Goal: Find specific page/section: Find specific page/section

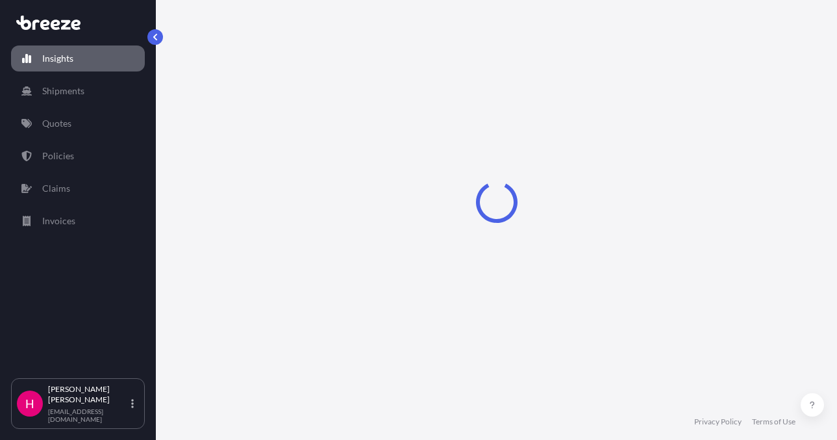
select select "2025"
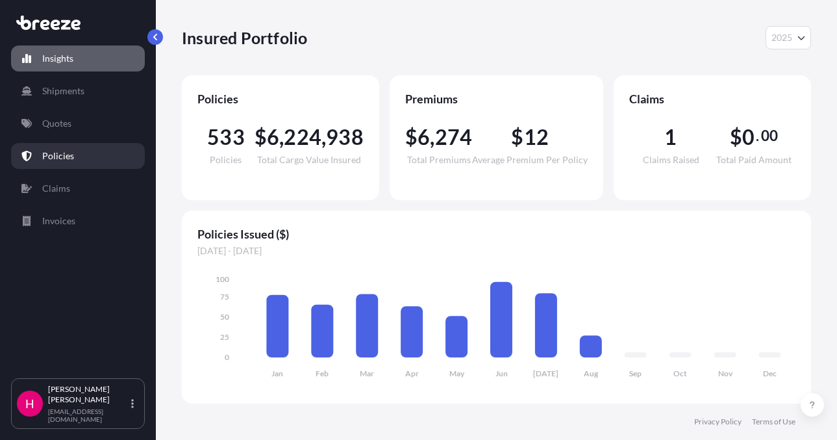
click at [86, 153] on link "Policies" at bounding box center [78, 156] width 134 height 26
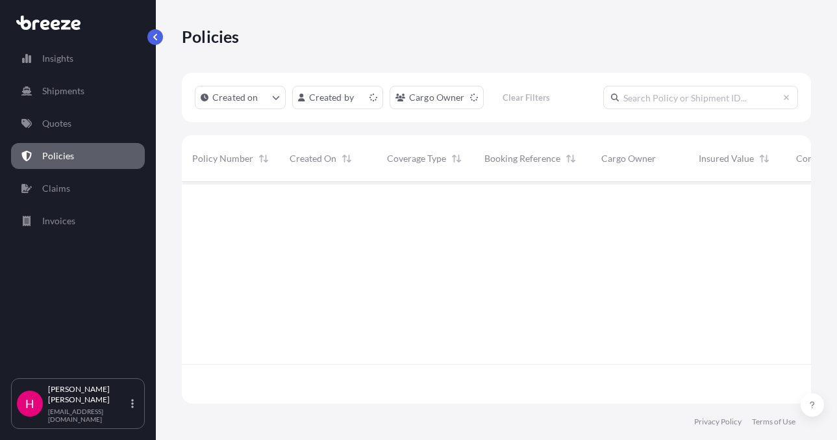
scroll to position [219, 620]
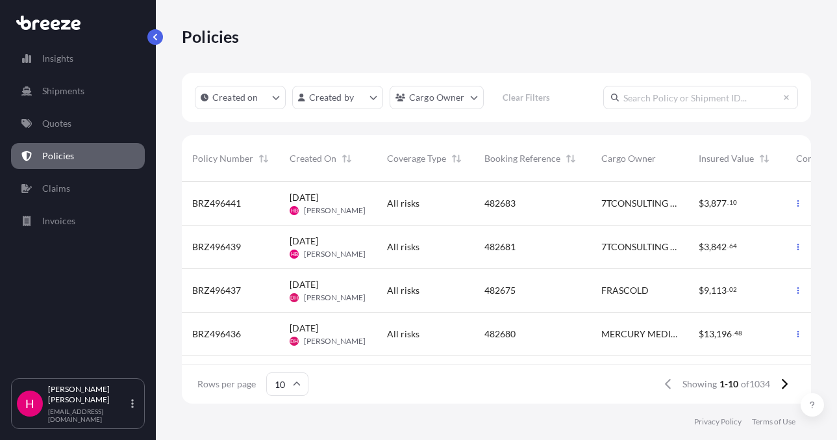
drag, startPoint x: 496, startPoint y: 364, endPoint x: 660, endPoint y: 367, distance: 164.4
click at [664, 369] on div "Rows per page 10 Showing 1-10 of 1034" at bounding box center [496, 384] width 629 height 40
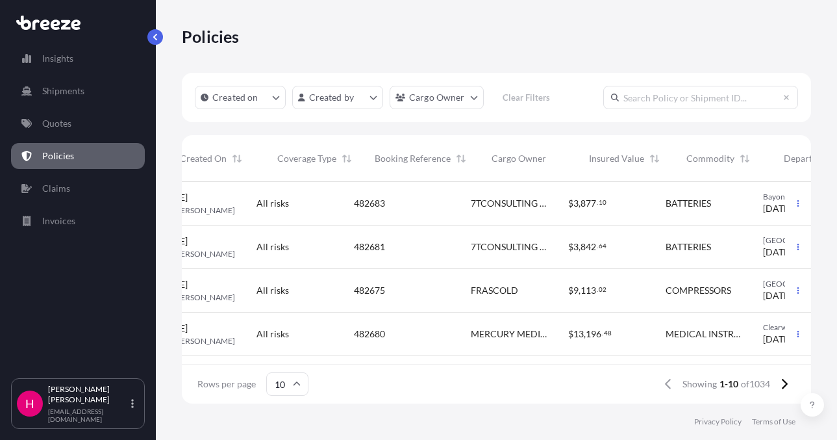
scroll to position [0, 0]
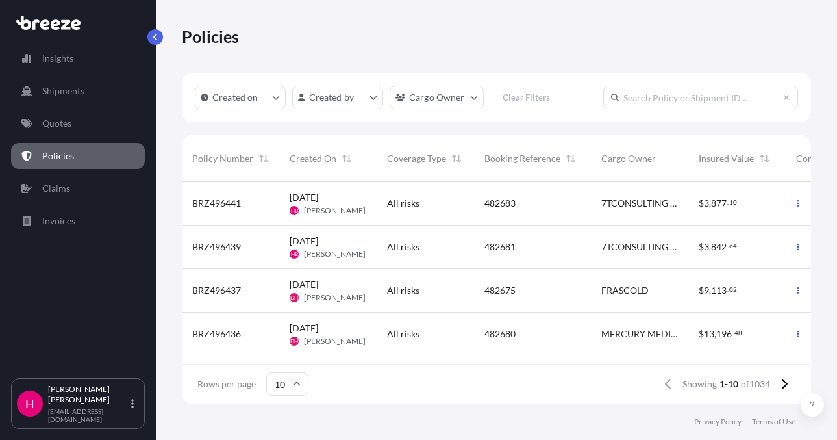
click at [257, 244] on div "BRZ496439" at bounding box center [230, 246] width 77 height 13
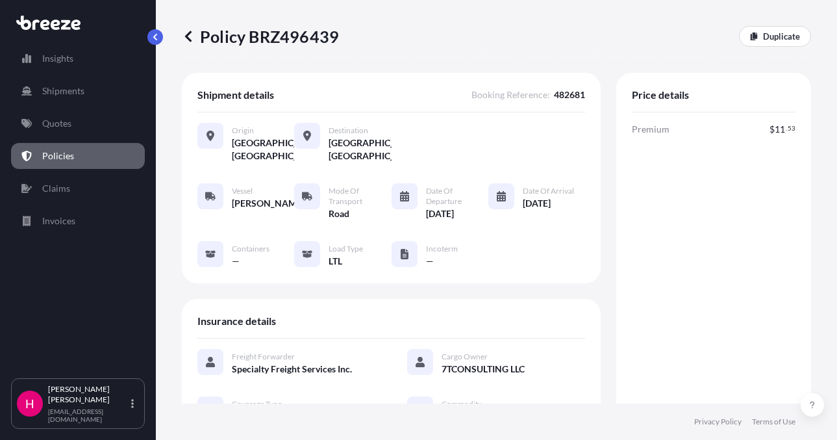
click at [296, 44] on p "Policy BRZ496439" at bounding box center [260, 36] width 157 height 21
click at [295, 46] on p "Policy BRZ496439" at bounding box center [260, 36] width 157 height 21
copy p "Policy BRZ496439"
click at [295, 46] on p "Policy BRZ496439" at bounding box center [260, 36] width 157 height 21
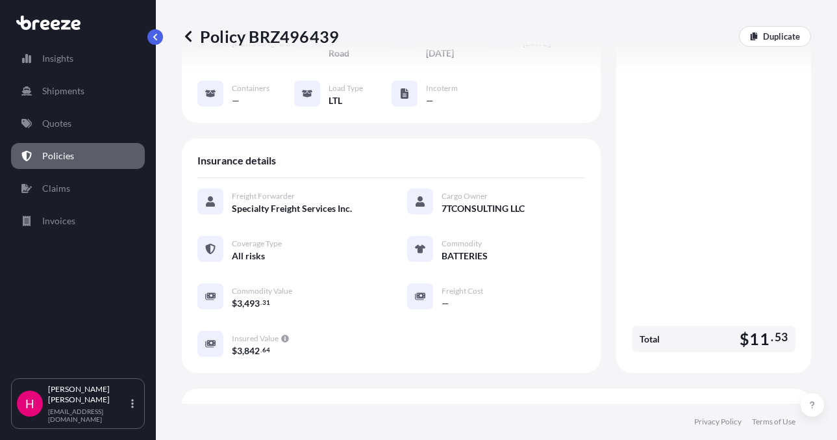
scroll to position [195, 0]
